Goal: Task Accomplishment & Management: Manage account settings

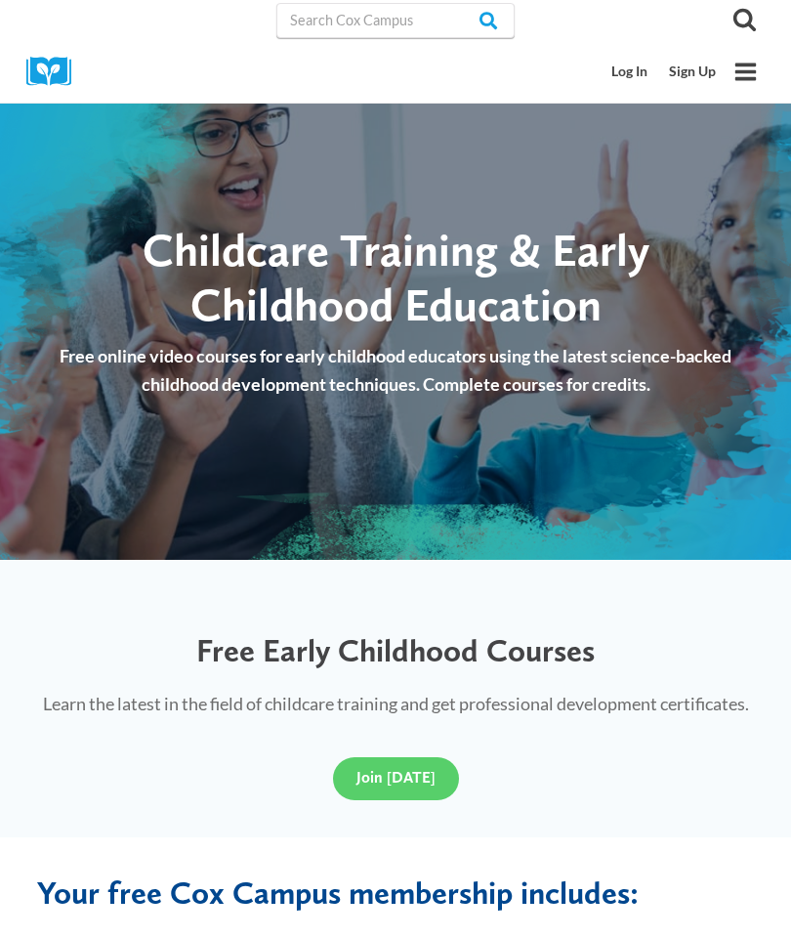
click at [623, 64] on link "Log In" at bounding box center [631, 72] width 58 height 36
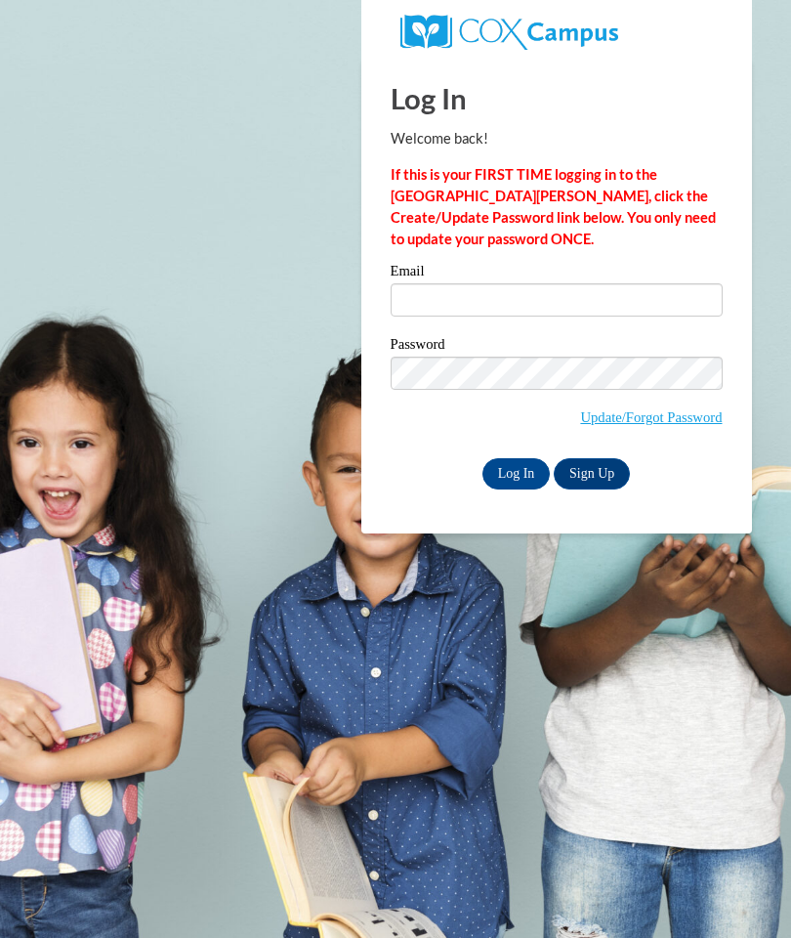
click at [435, 276] on label "Email" at bounding box center [557, 274] width 332 height 20
click at [435, 283] on input "Email" at bounding box center [557, 299] width 332 height 33
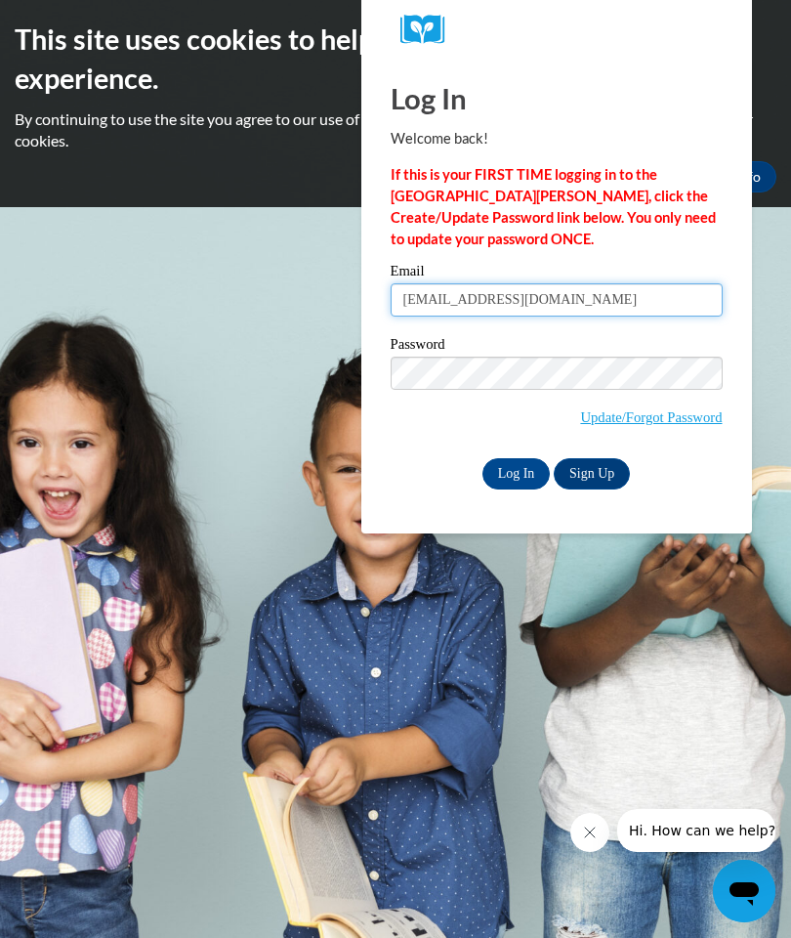
type input "[EMAIL_ADDRESS][DOMAIN_NAME]"
click at [510, 469] on input "Log In" at bounding box center [517, 473] width 68 height 31
